Goal: Information Seeking & Learning: Learn about a topic

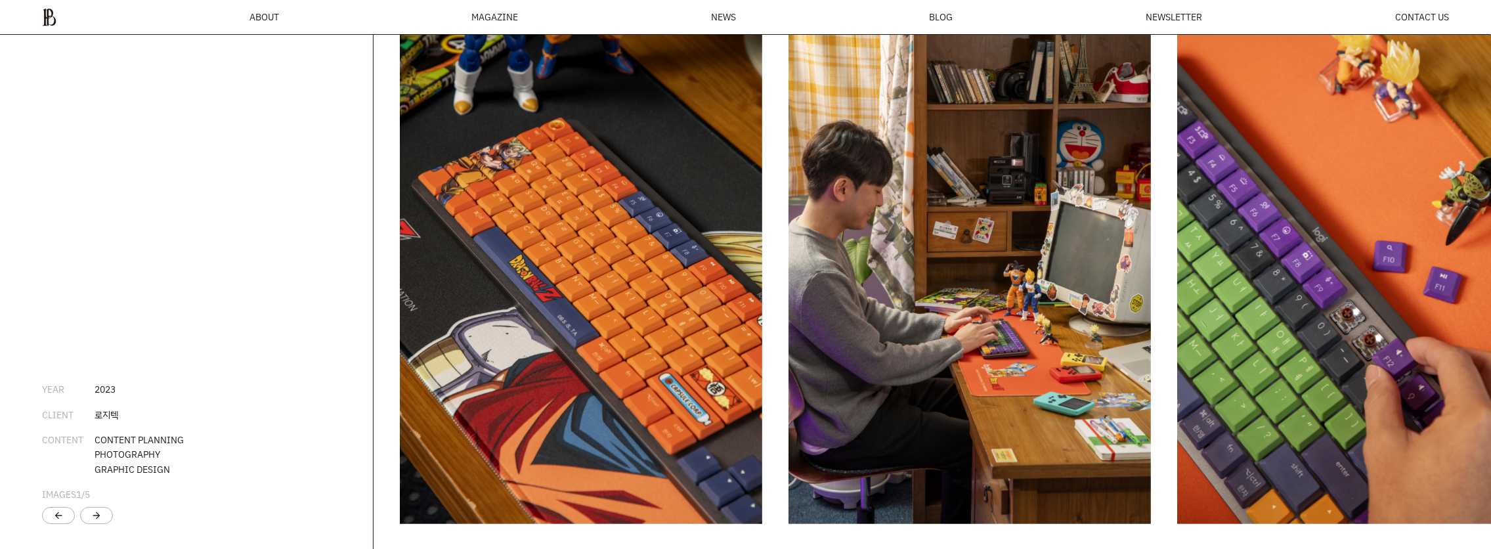
scroll to position [3067, 0]
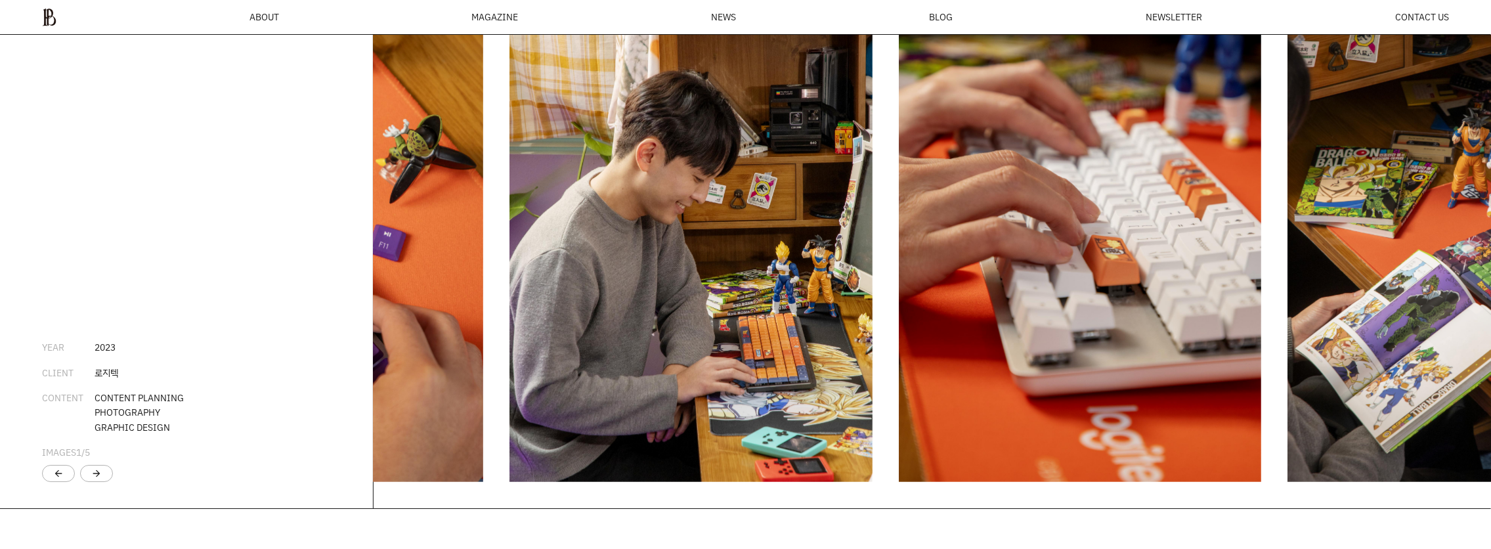
click at [288, 304] on div "로지텍 YEAR [DATE] CLIENT 로지텍 CONTENT CONTENT PLANNING PHOTOGRAPHY GRAPHIC DESIGN …" at bounding box center [745, 210] width 1491 height 596
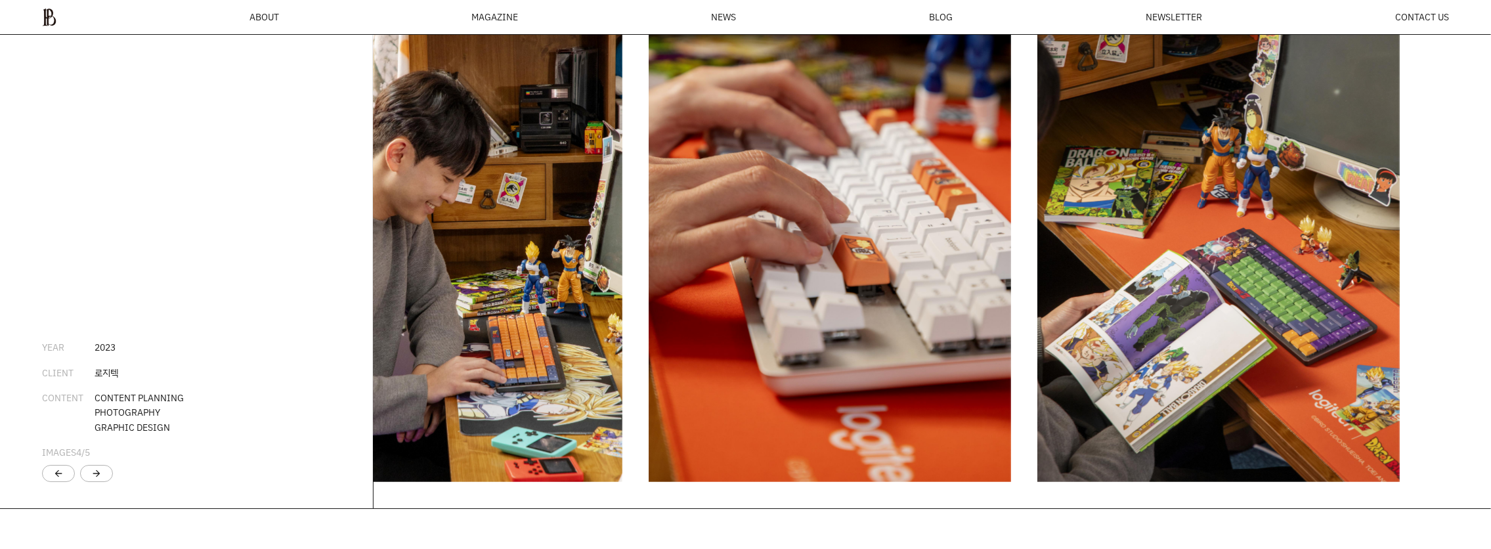
click at [1382, 347] on img "6 / 6" at bounding box center [1218, 210] width 362 height 544
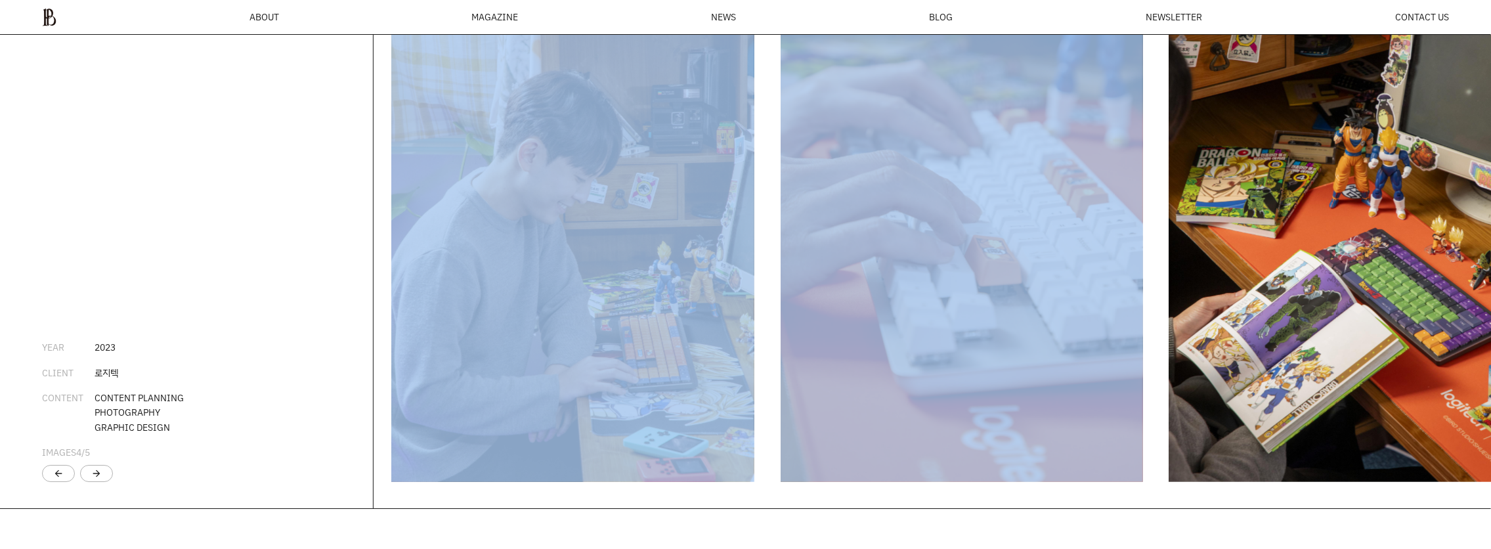
drag, startPoint x: 794, startPoint y: 315, endPoint x: 1115, endPoint y: 323, distance: 320.5
click at [1076, 323] on div at bounding box center [933, 210] width 1118 height 596
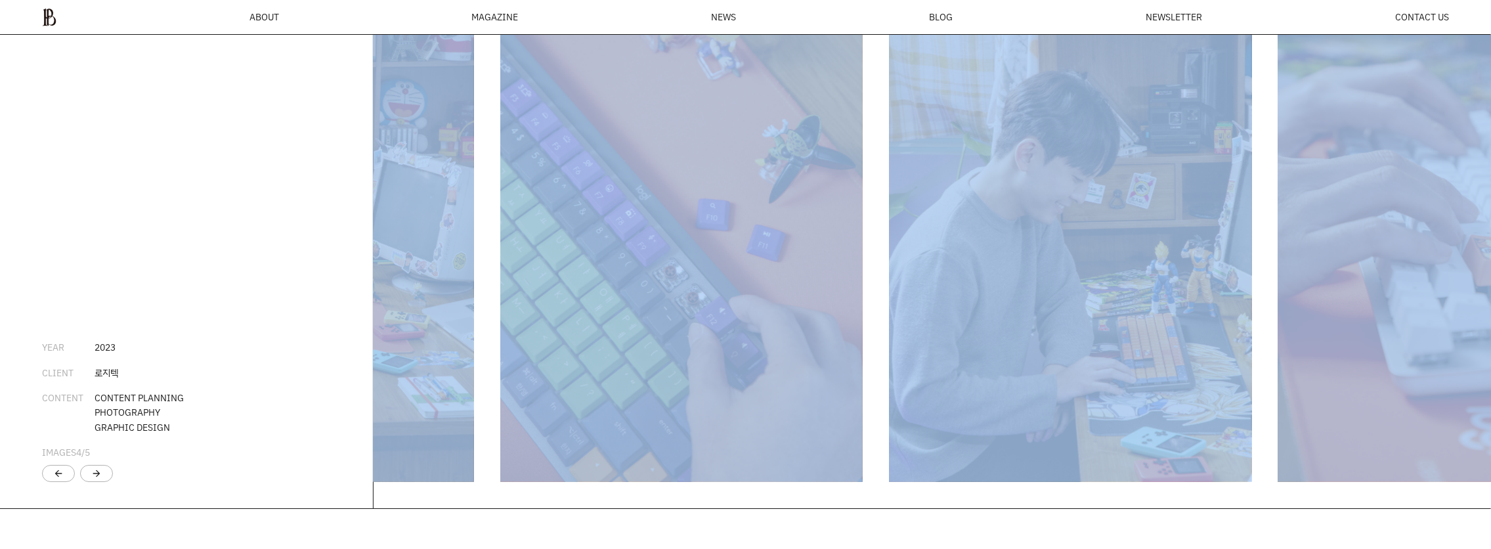
click at [1251, 357] on img "4 / 6" at bounding box center [1070, 210] width 362 height 544
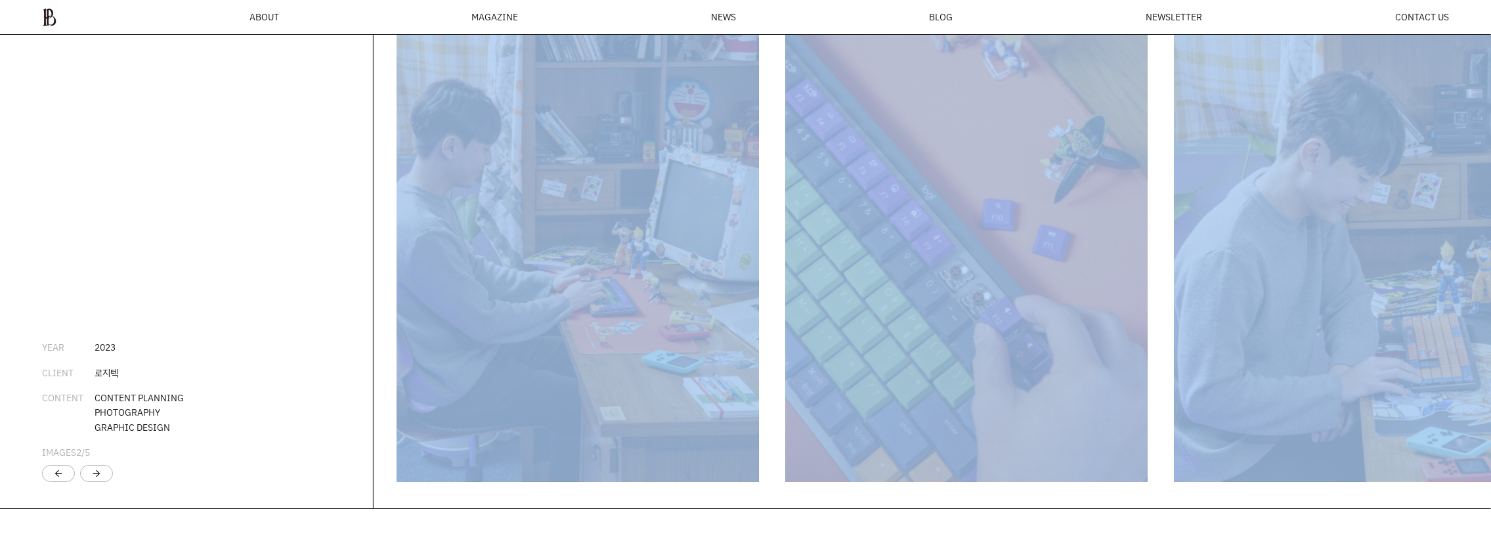
click at [1167, 345] on div at bounding box center [933, 210] width 1118 height 596
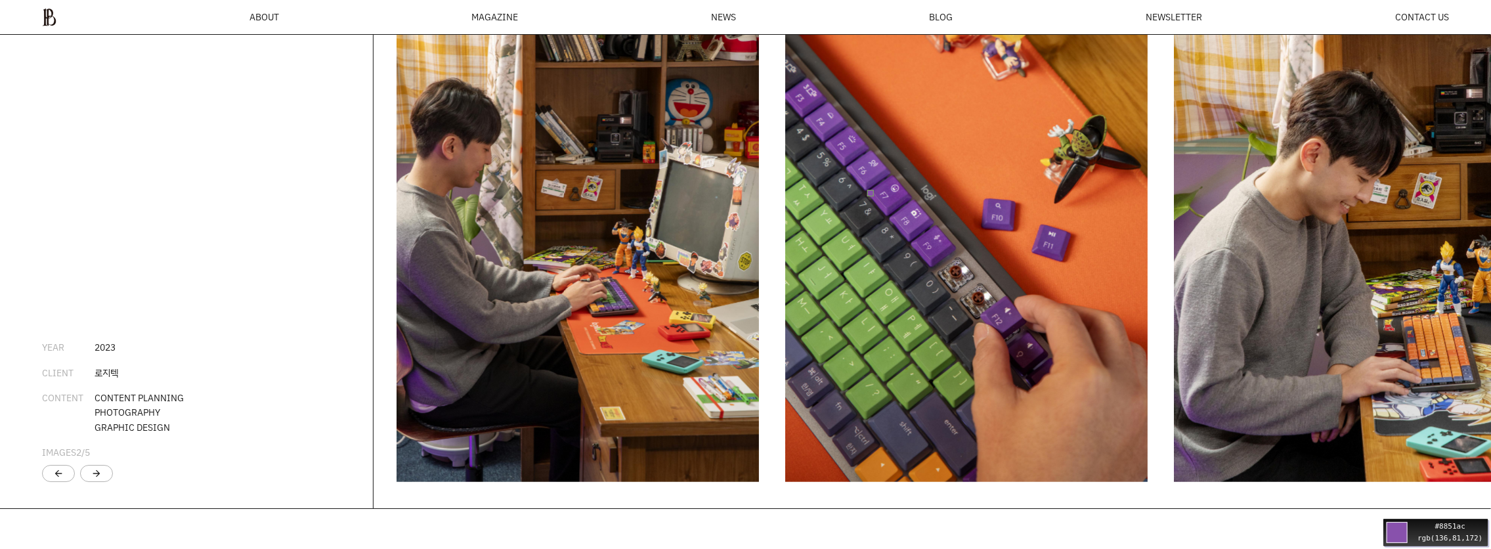
drag, startPoint x: 878, startPoint y: 183, endPoint x: 887, endPoint y: 177, distance: 10.9
drag, startPoint x: 836, startPoint y: 132, endPoint x: 815, endPoint y: 110, distance: 30.7
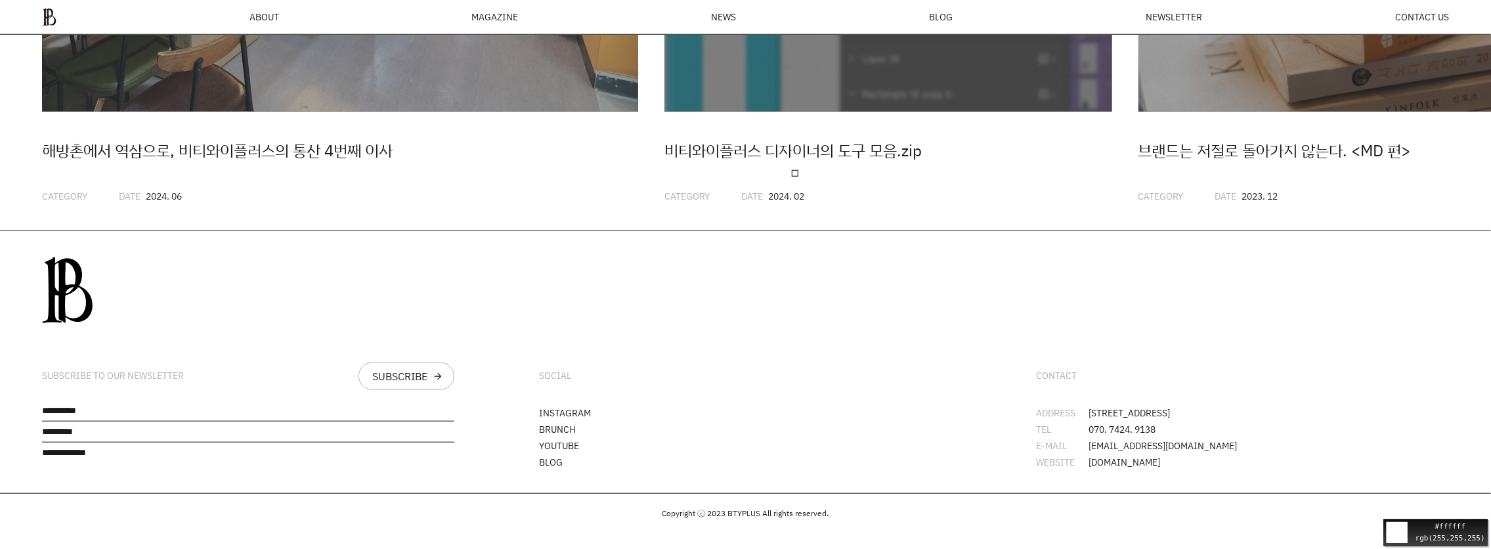
scroll to position [4225, 0]
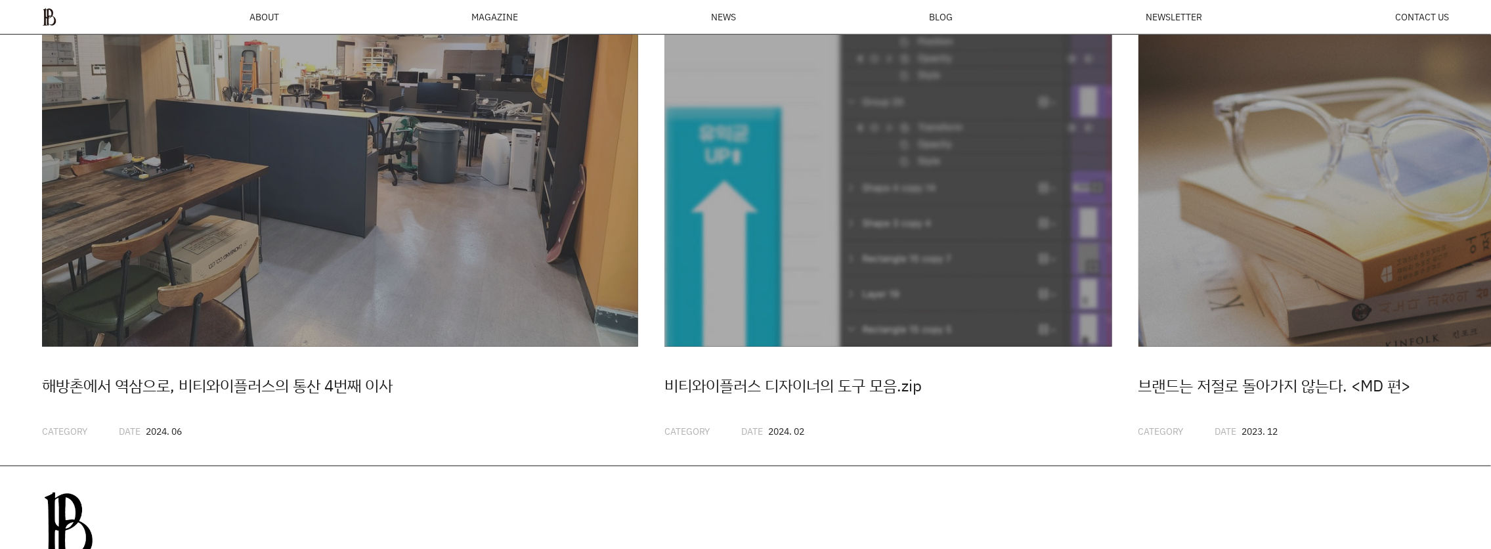
scroll to position [3962, 0]
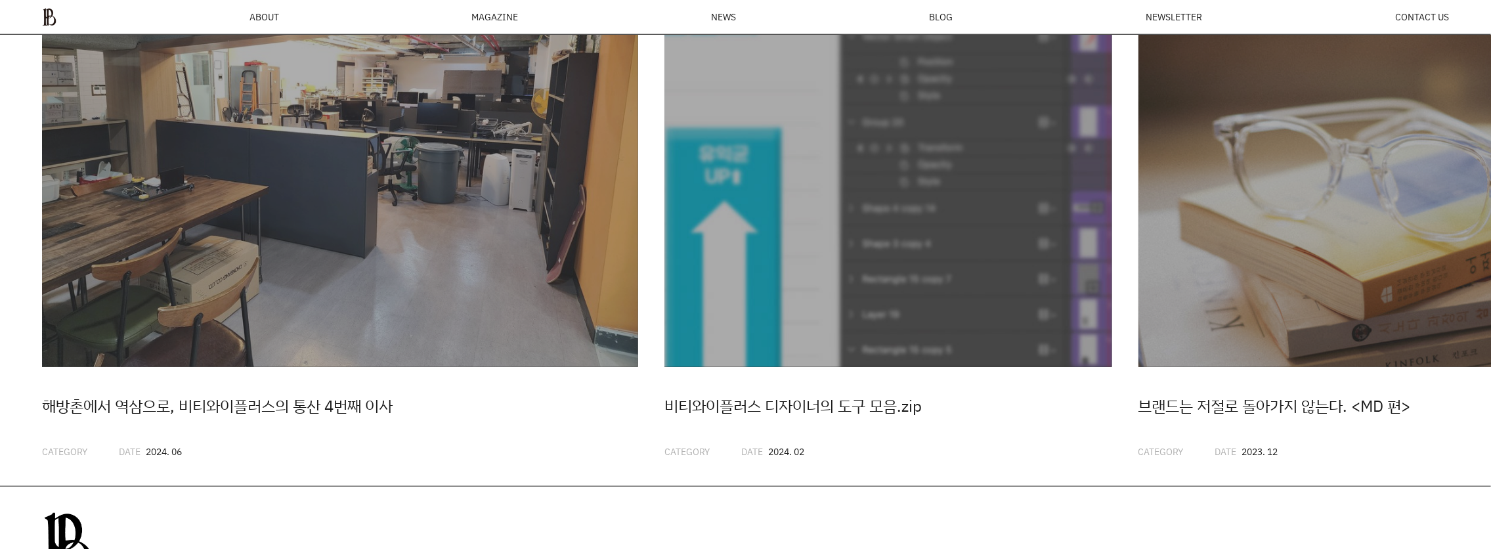
click at [976, 130] on img "2 / 20" at bounding box center [887, 142] width 447 height 447
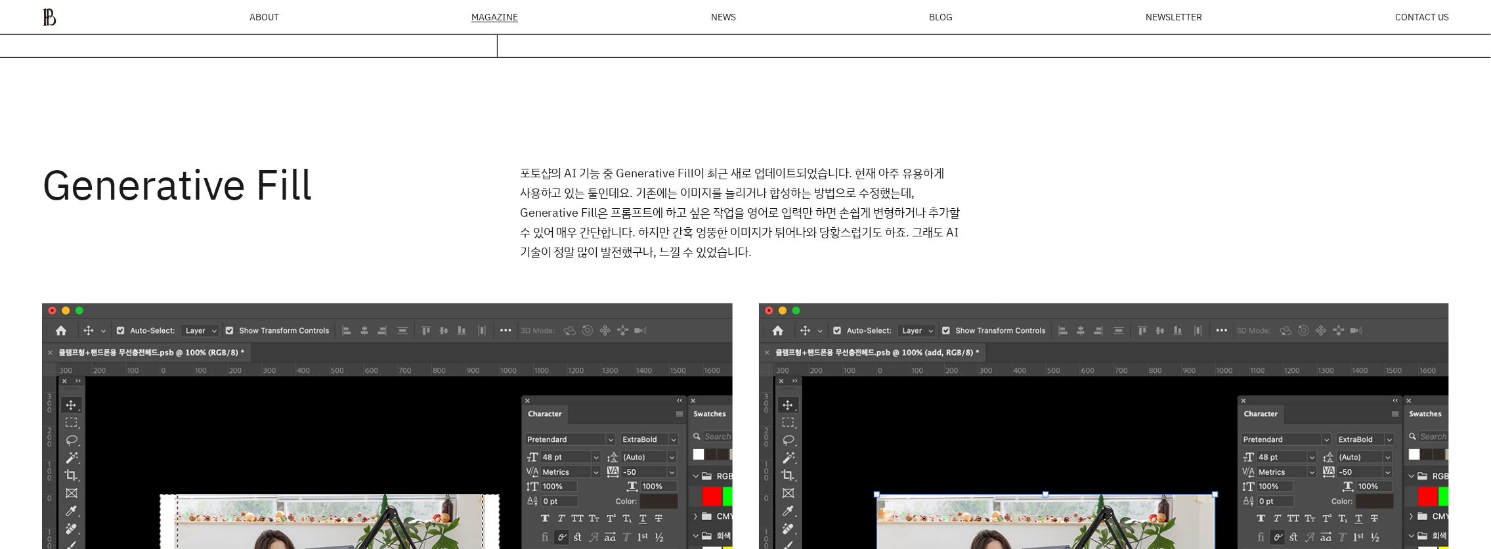
scroll to position [506, 0]
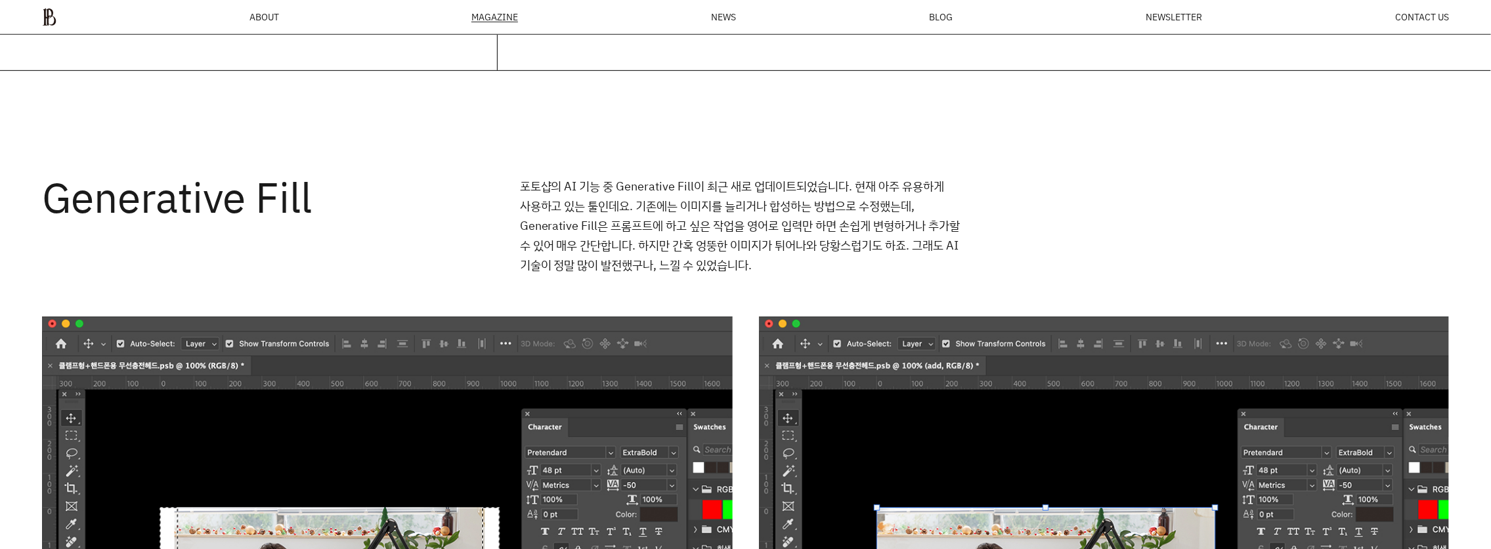
click at [631, 225] on p "포토샵의 AI 기능 중 Generative Fill이 최근 새로 업데이트되었습니다. 현재 아주 유용하게 사용하고 있는 툴인데요. 기존에는 이미…" at bounding box center [746, 225] width 452 height 98
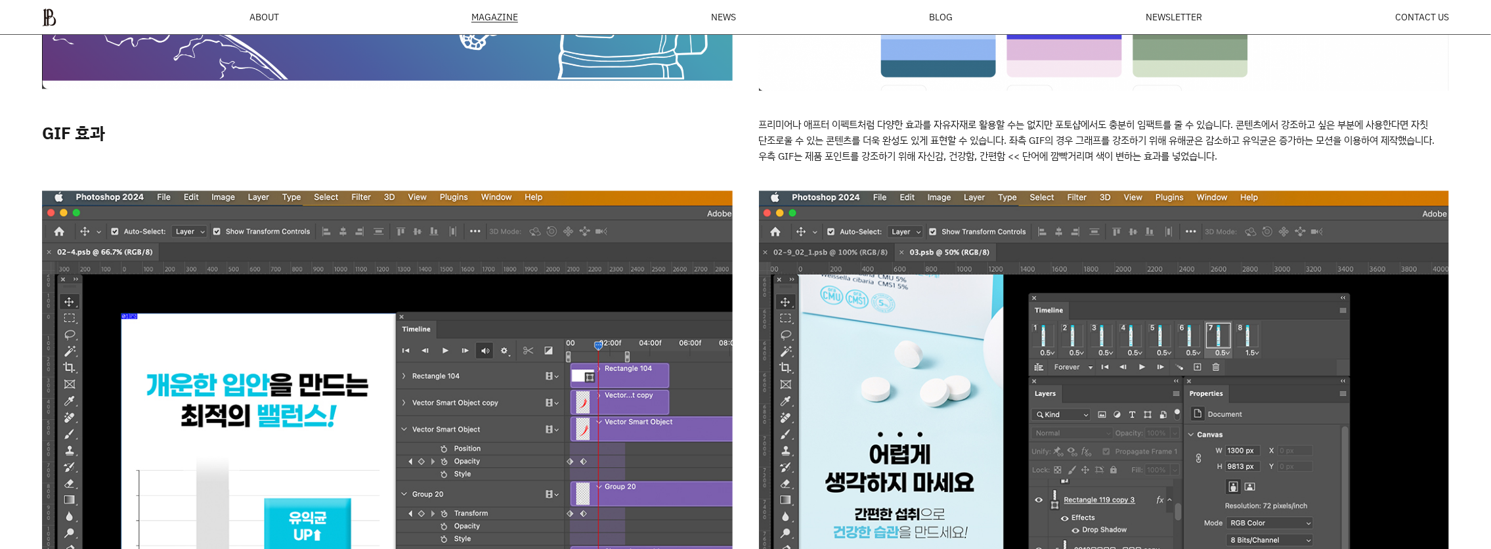
scroll to position [2195, 0]
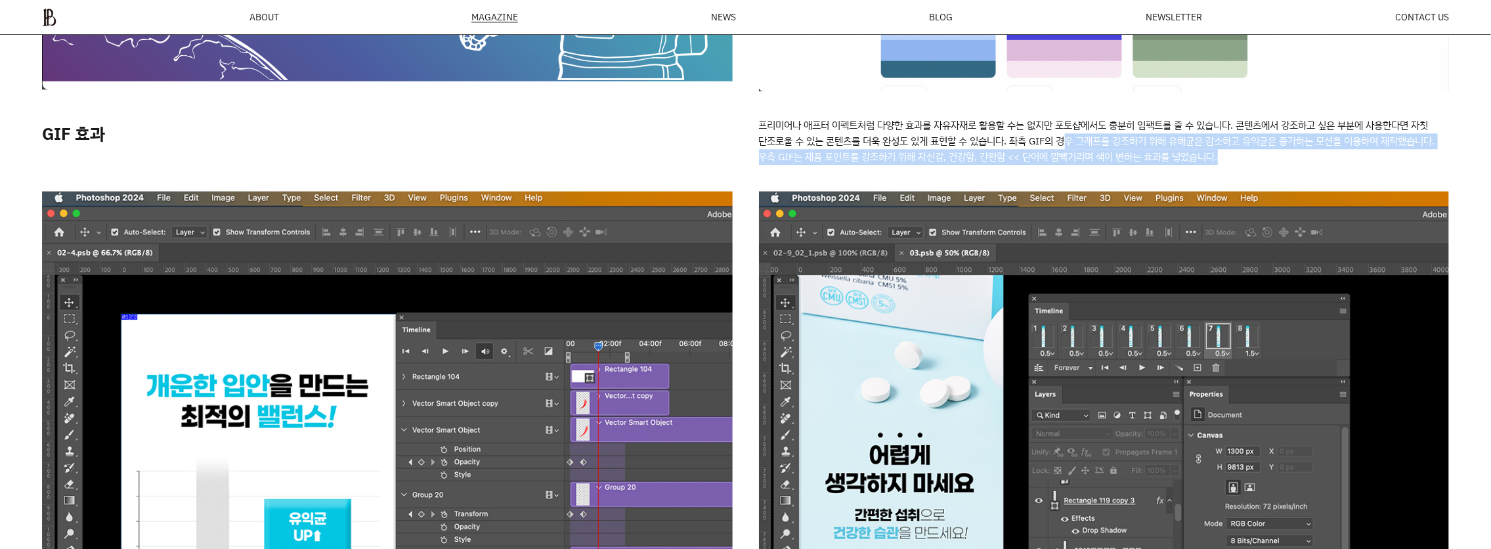
drag, startPoint x: 1072, startPoint y: 141, endPoint x: 1458, endPoint y: 152, distance: 385.6
click at [1458, 152] on div "Generative Fill 포토샵의 AI 기능 중 Generative Fill이 최근 새로 업데이트되었습니다. 현재 아주 유용하게 사용하고 …" at bounding box center [745, 457] width 1491 height 4150
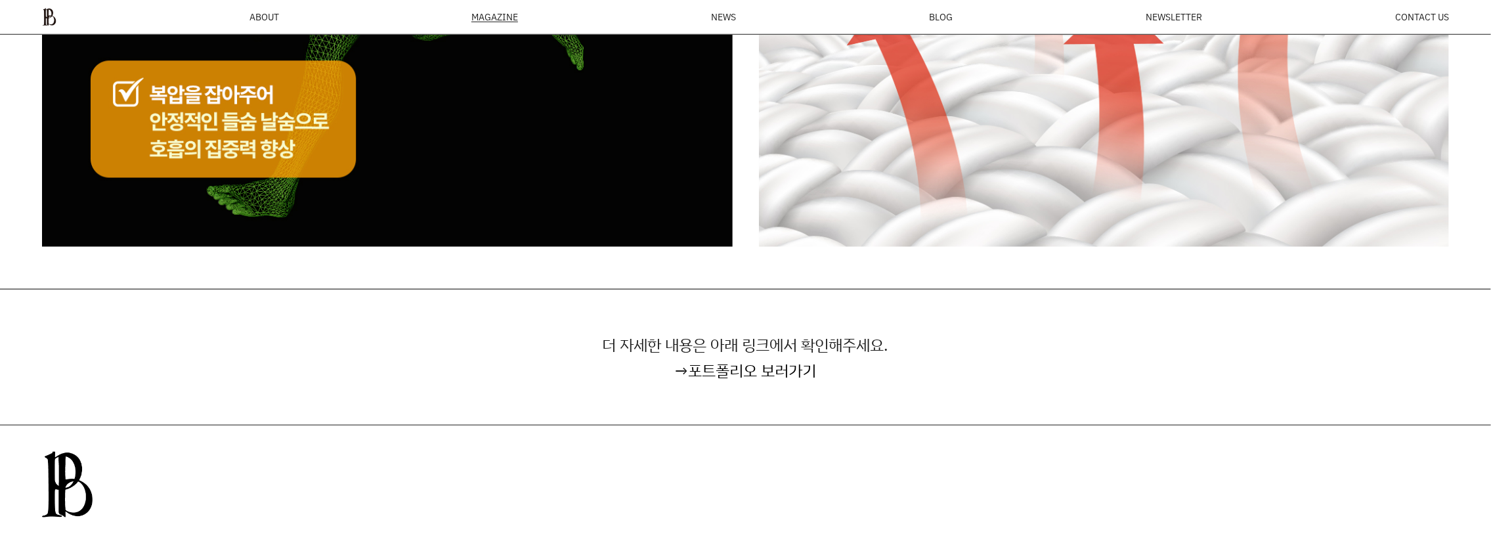
scroll to position [4624, 0]
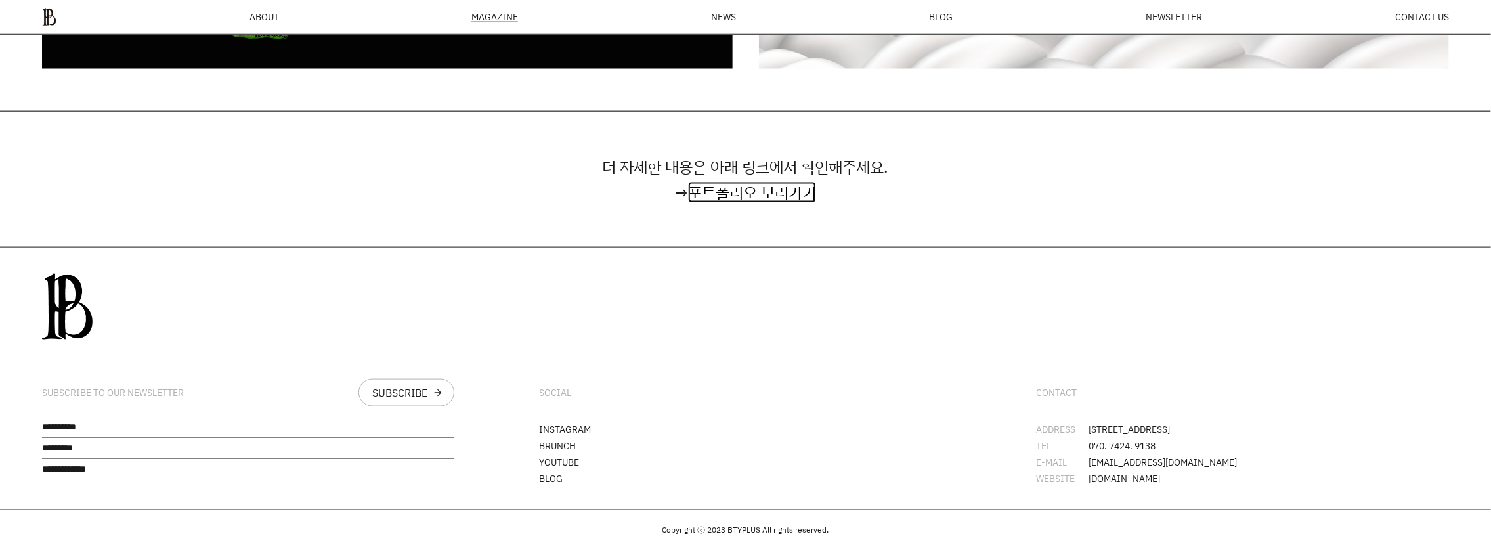
click at [749, 189] on link "포트폴리오 보러가기" at bounding box center [752, 192] width 128 height 21
